Goal: Complete application form

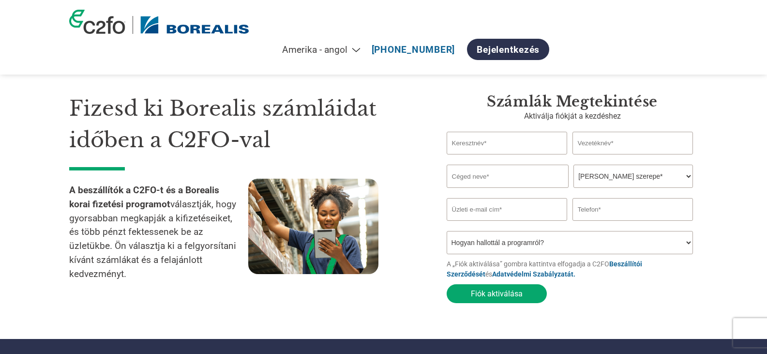
click at [644, 174] on select "Az Ön szerepe* Pénzügyi igazgató vezérlő Hitelmenedzser pénzügyi igazgató Kincs…" at bounding box center [633, 176] width 120 height 23
